Goal: Task Accomplishment & Management: Manage account settings

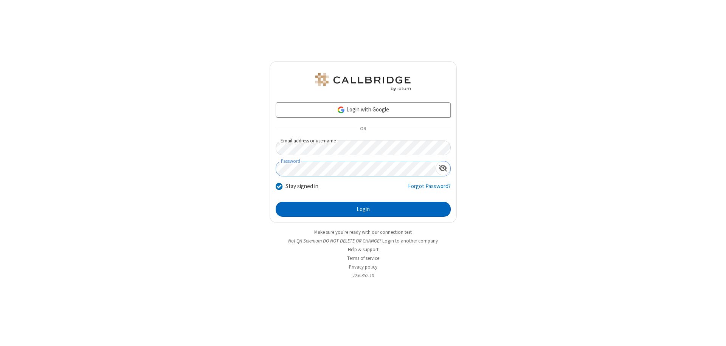
click at [363, 210] on button "Login" at bounding box center [363, 209] width 175 height 15
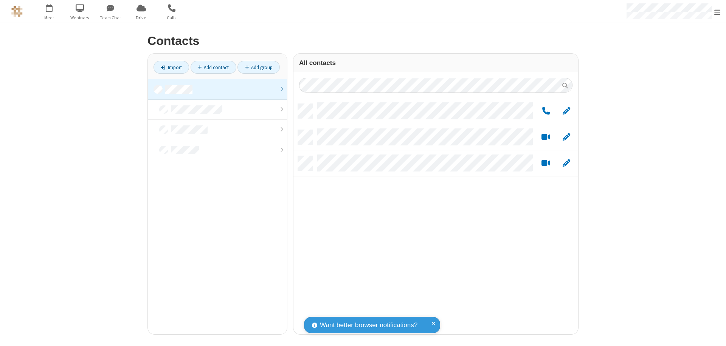
scroll to position [231, 279]
click at [217, 89] on link at bounding box center [217, 89] width 139 height 20
click at [567, 111] on span "Edit" at bounding box center [567, 111] width 8 height 9
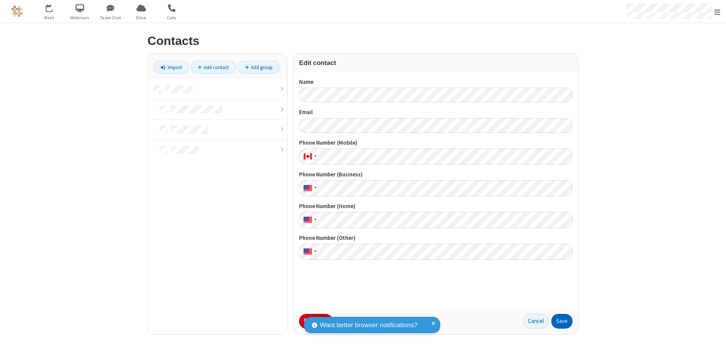
click at [562, 321] on button "Save" at bounding box center [561, 321] width 21 height 15
